Goal: Information Seeking & Learning: Learn about a topic

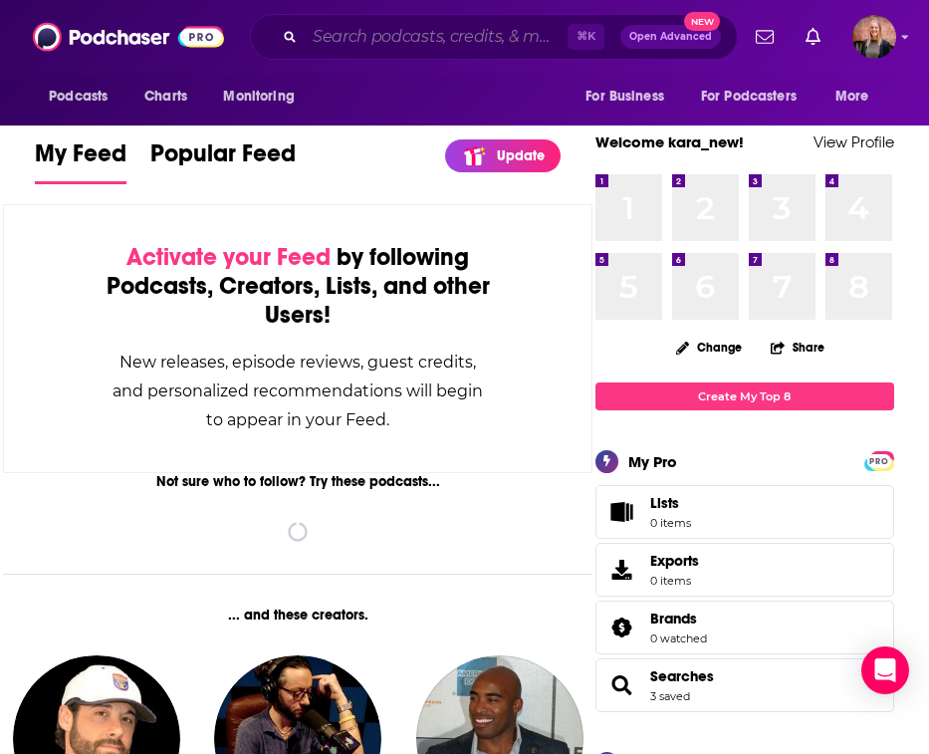
click at [417, 34] on input "Search podcasts, credits, & more..." at bounding box center [436, 37] width 263 height 32
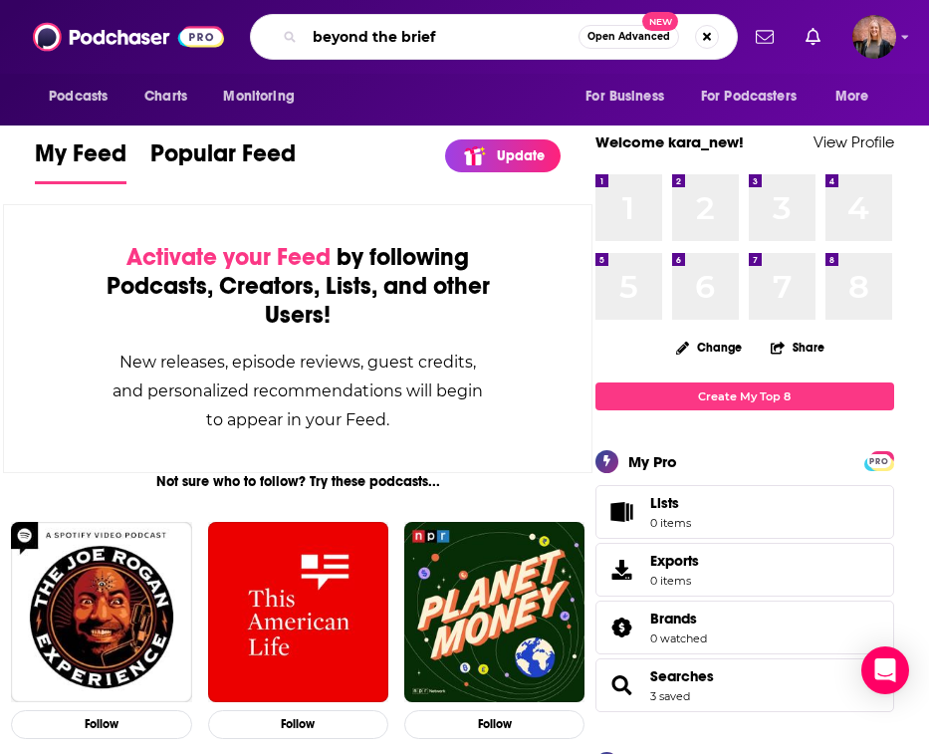
type input "beyond the brief"
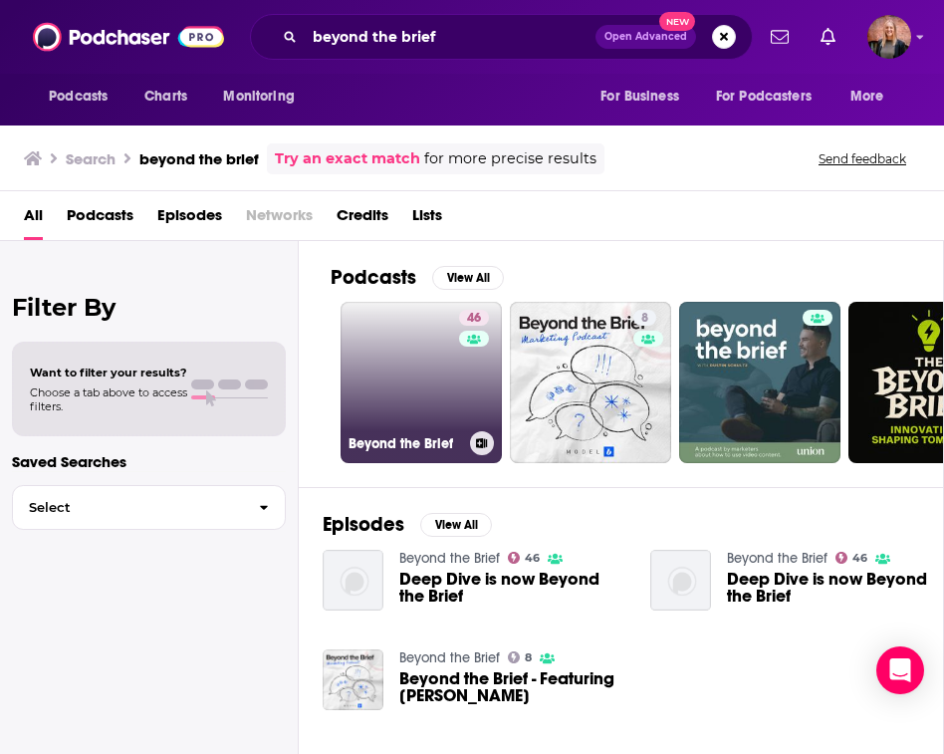
click at [421, 376] on link "46 Beyond the Brief" at bounding box center [421, 382] width 161 height 161
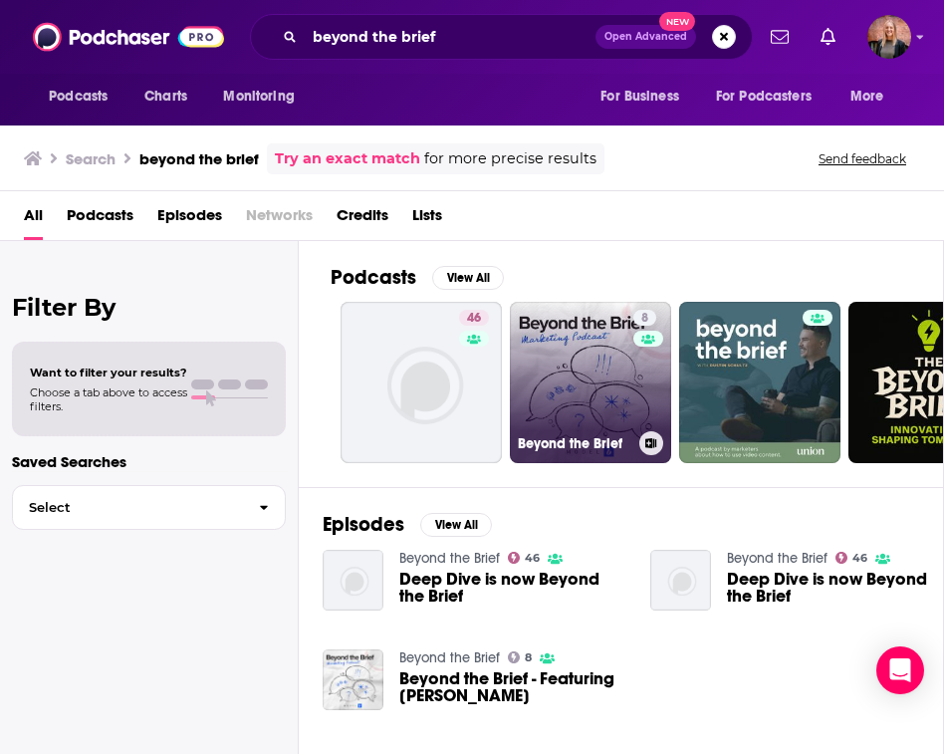
click at [585, 357] on link "8 Beyond the Brief" at bounding box center [590, 382] width 161 height 161
